Goal: Find specific page/section: Find specific page/section

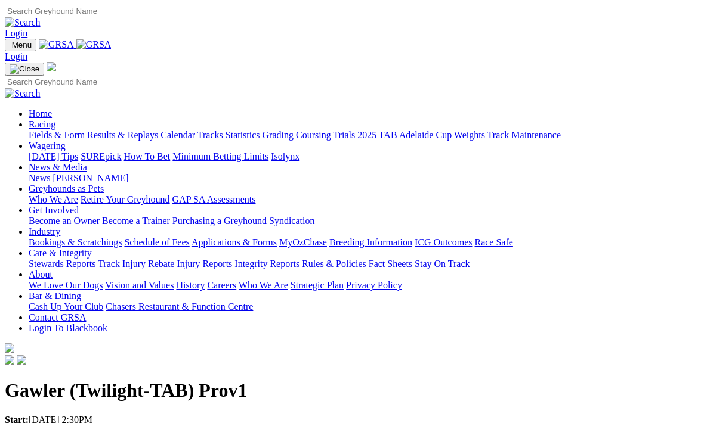
click at [55, 119] on link "Racing" at bounding box center [42, 124] width 27 height 10
click at [36, 130] on link "Fields & Form" at bounding box center [57, 135] width 56 height 10
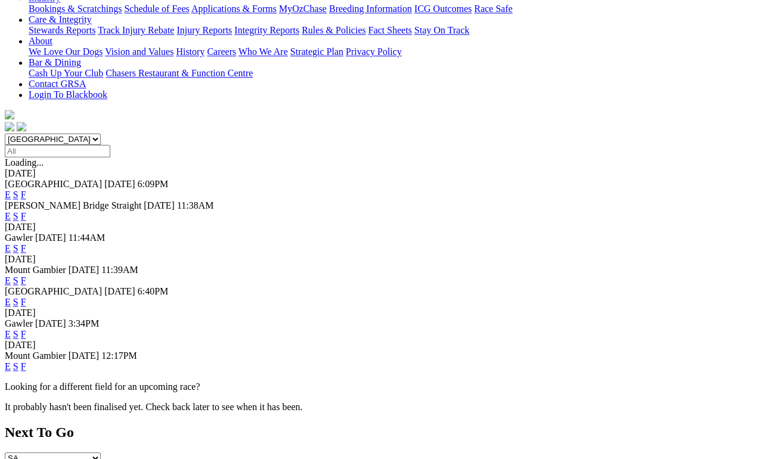
scroll to position [255, 0]
click at [26, 329] on link "F" at bounding box center [23, 334] width 5 height 10
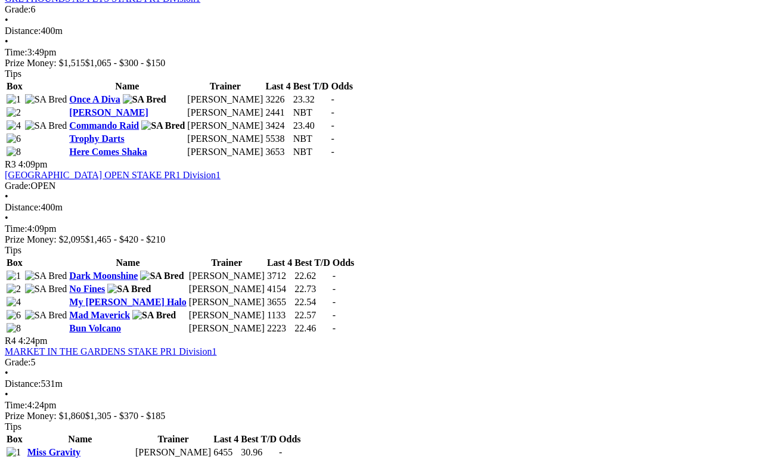
scroll to position [851, 0]
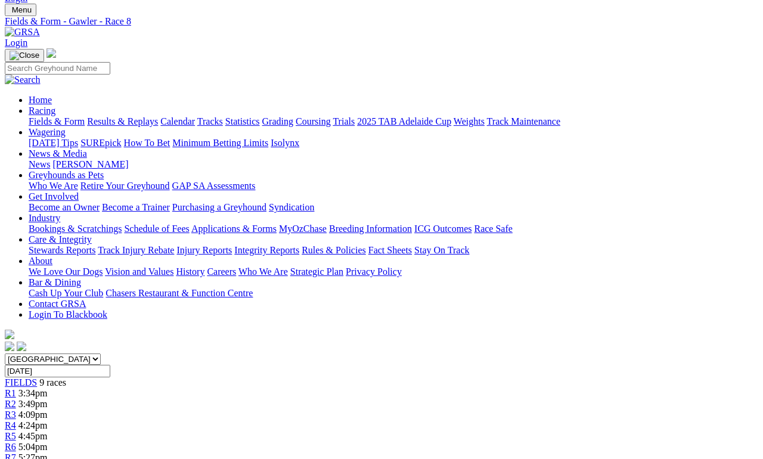
scroll to position [57, 0]
